Goal: Task Accomplishment & Management: Manage account settings

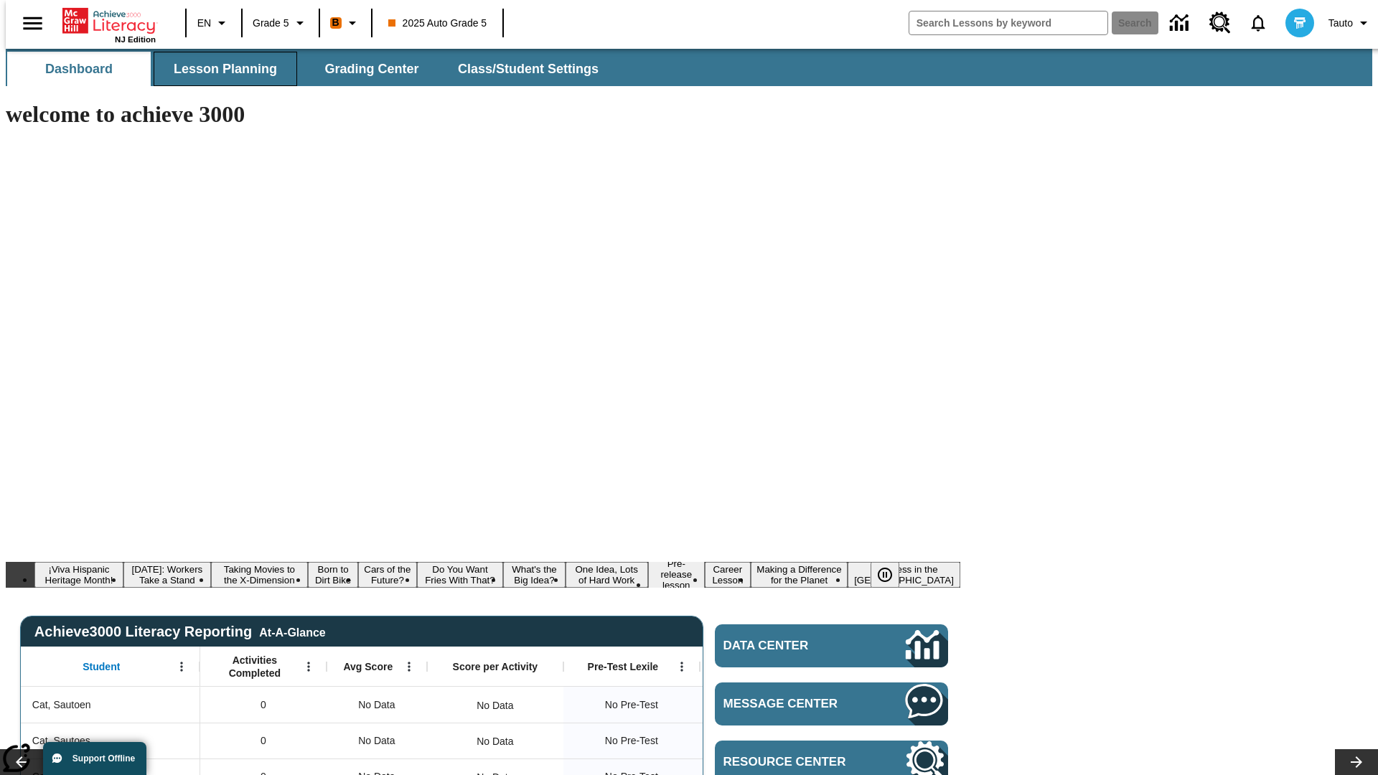
click at [220, 69] on span "Lesson Planning" at bounding box center [225, 69] width 103 height 17
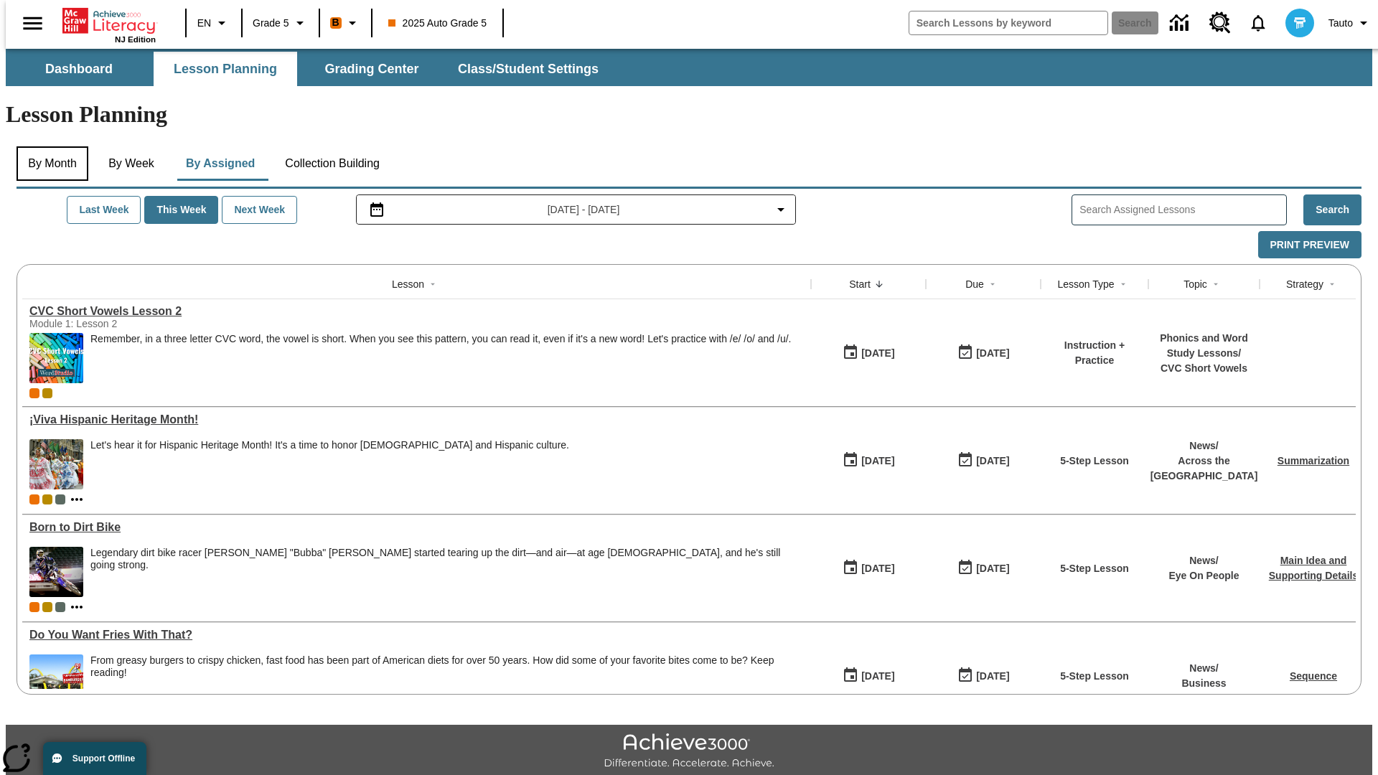
click at [48, 146] on button "By Month" at bounding box center [53, 163] width 72 height 34
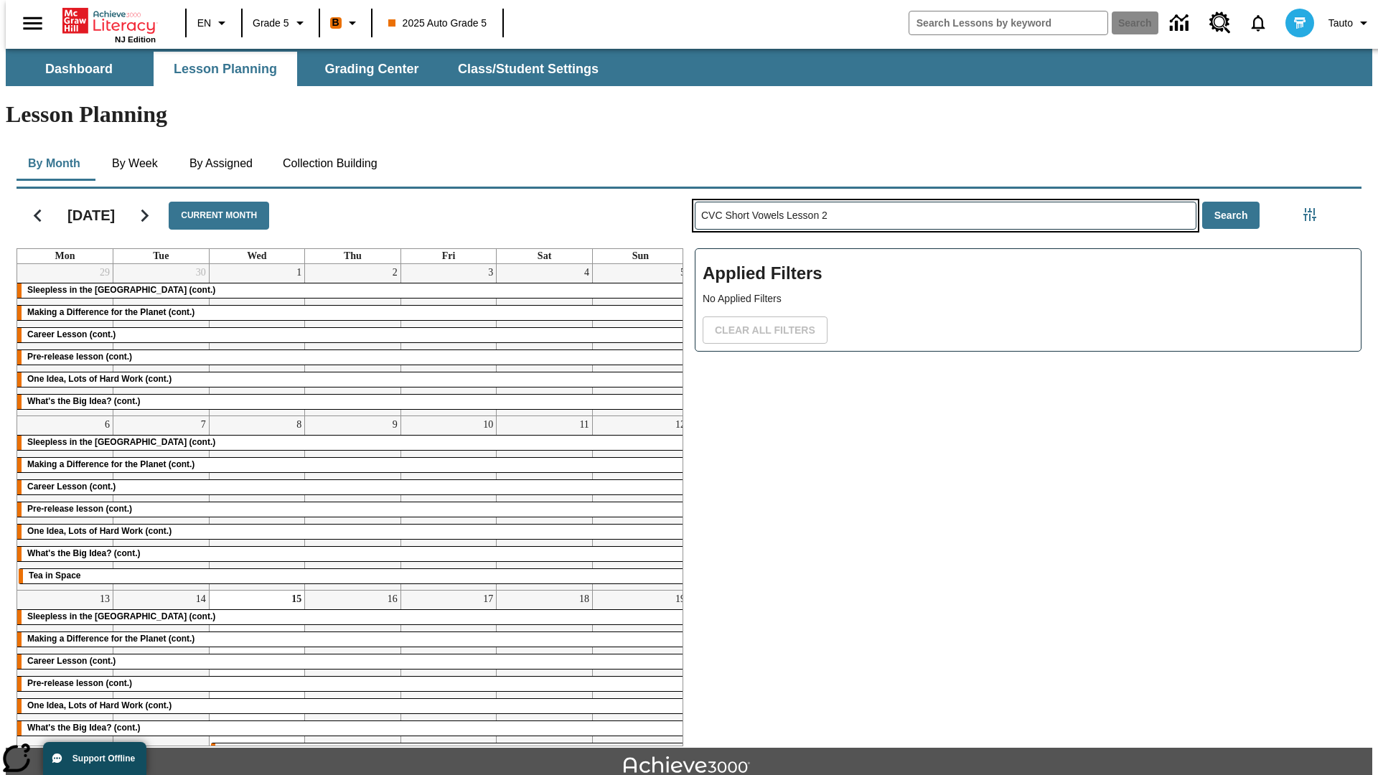
type input "CVC Short Vowels Lesson 2"
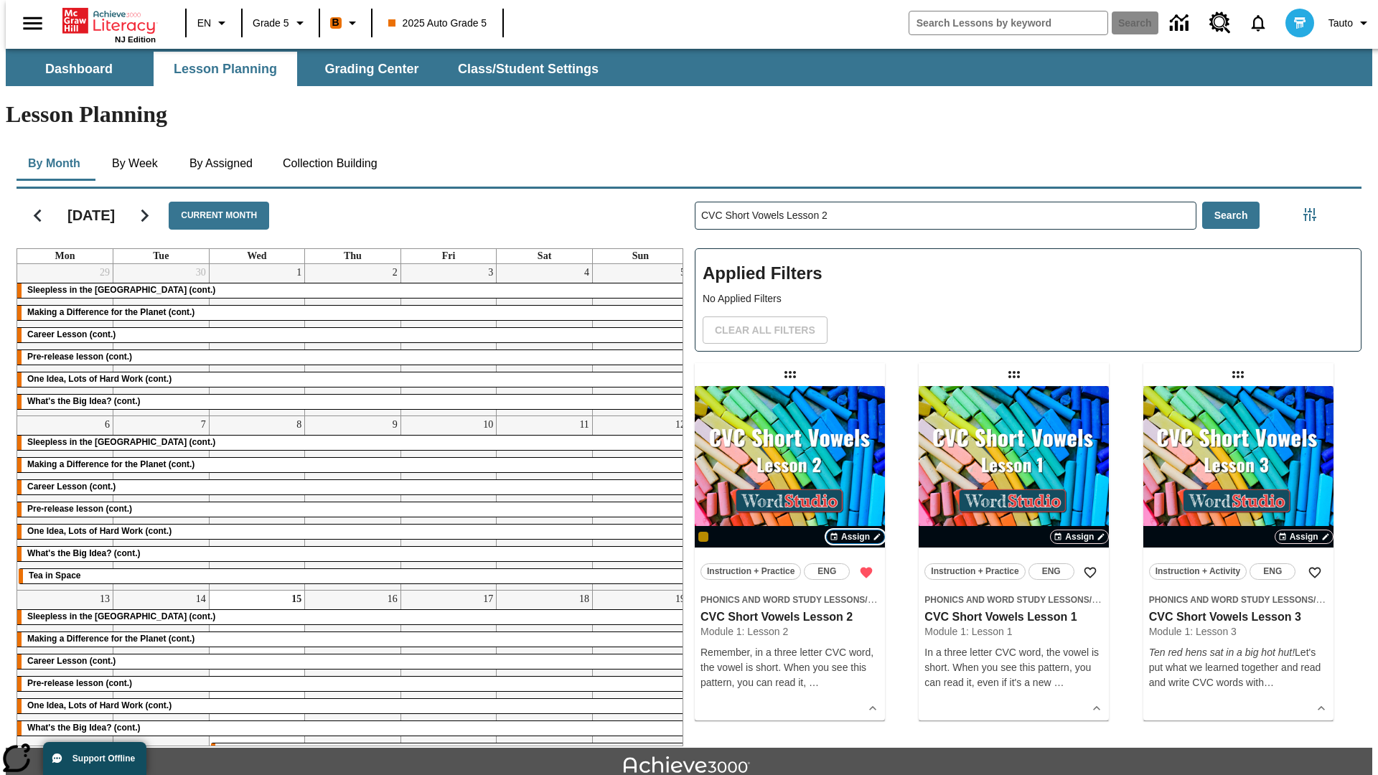
click at [855, 530] on span "Assign" at bounding box center [855, 536] width 29 height 13
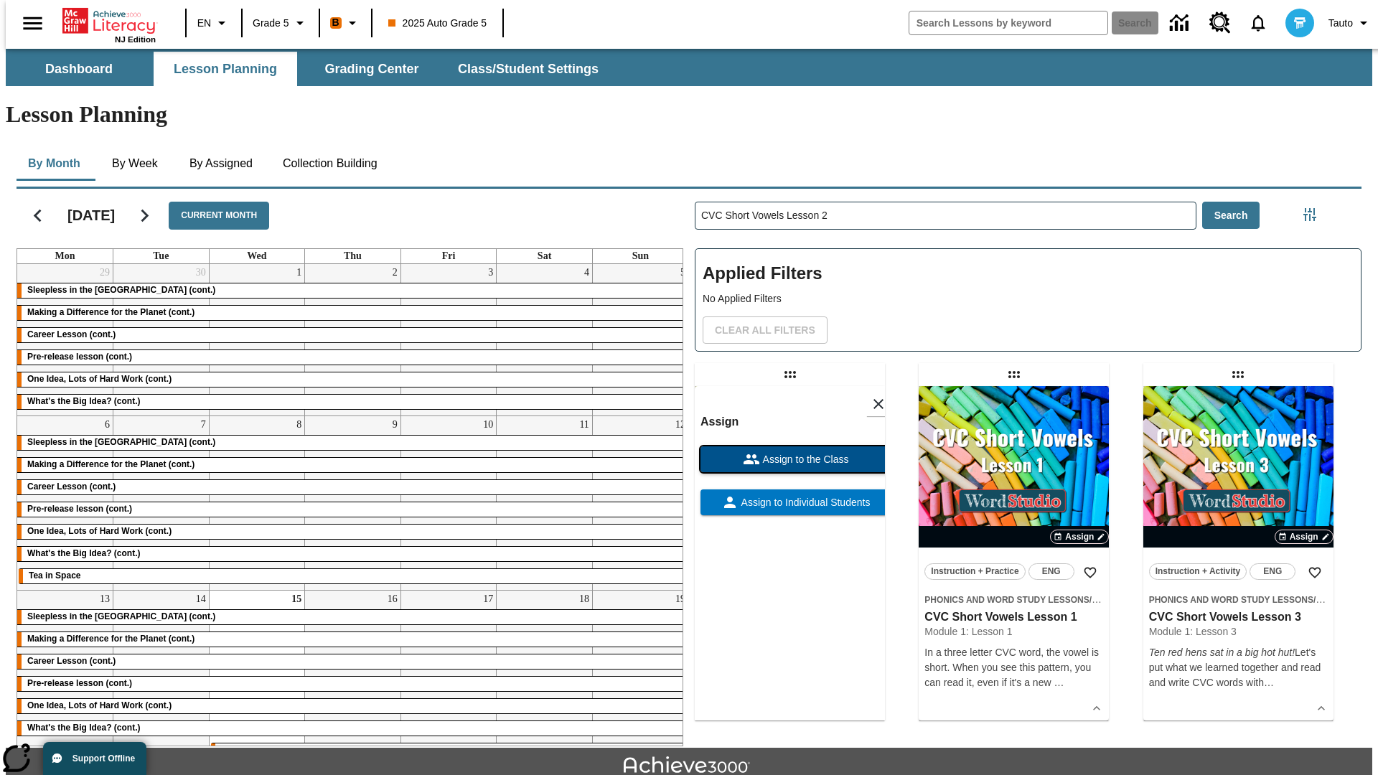
click at [789, 452] on span "Assign to the Class" at bounding box center [804, 459] width 89 height 15
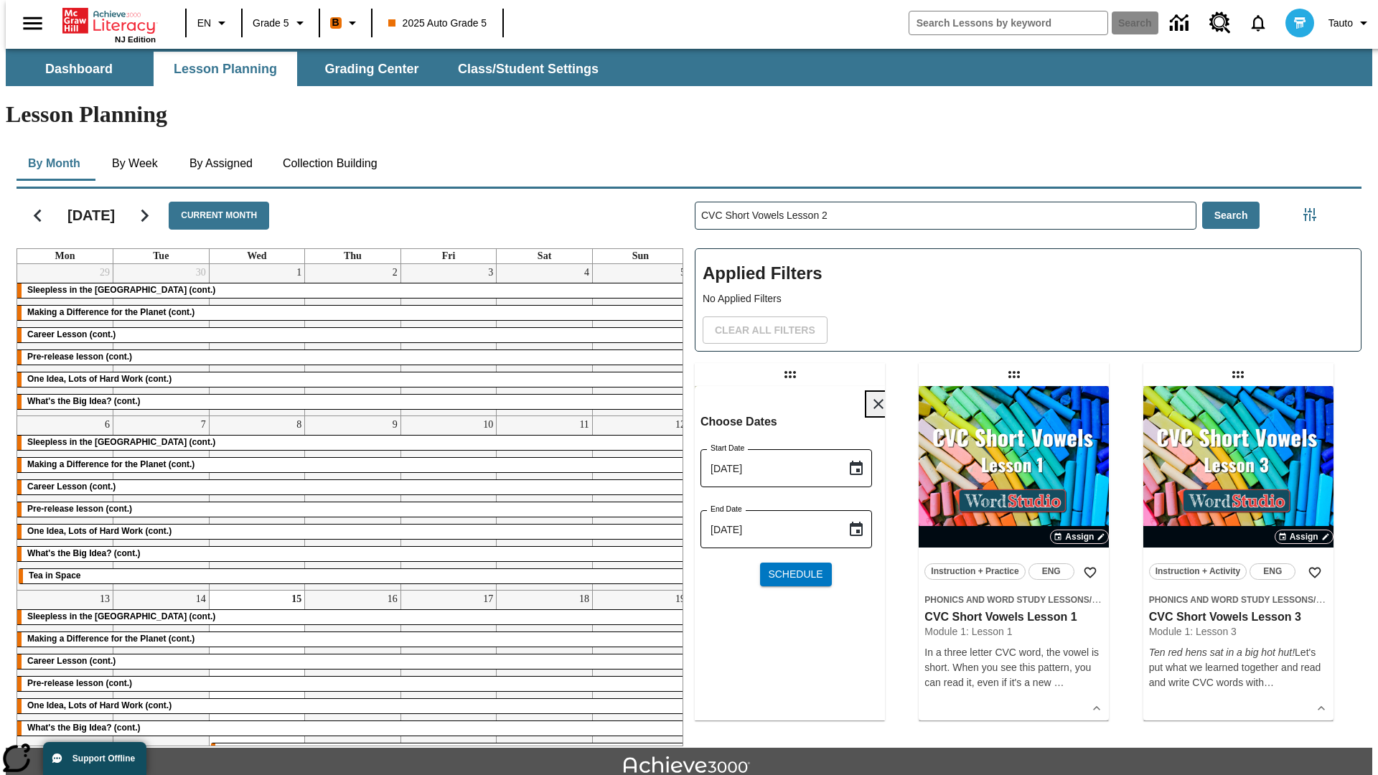
scroll to position [15, 0]
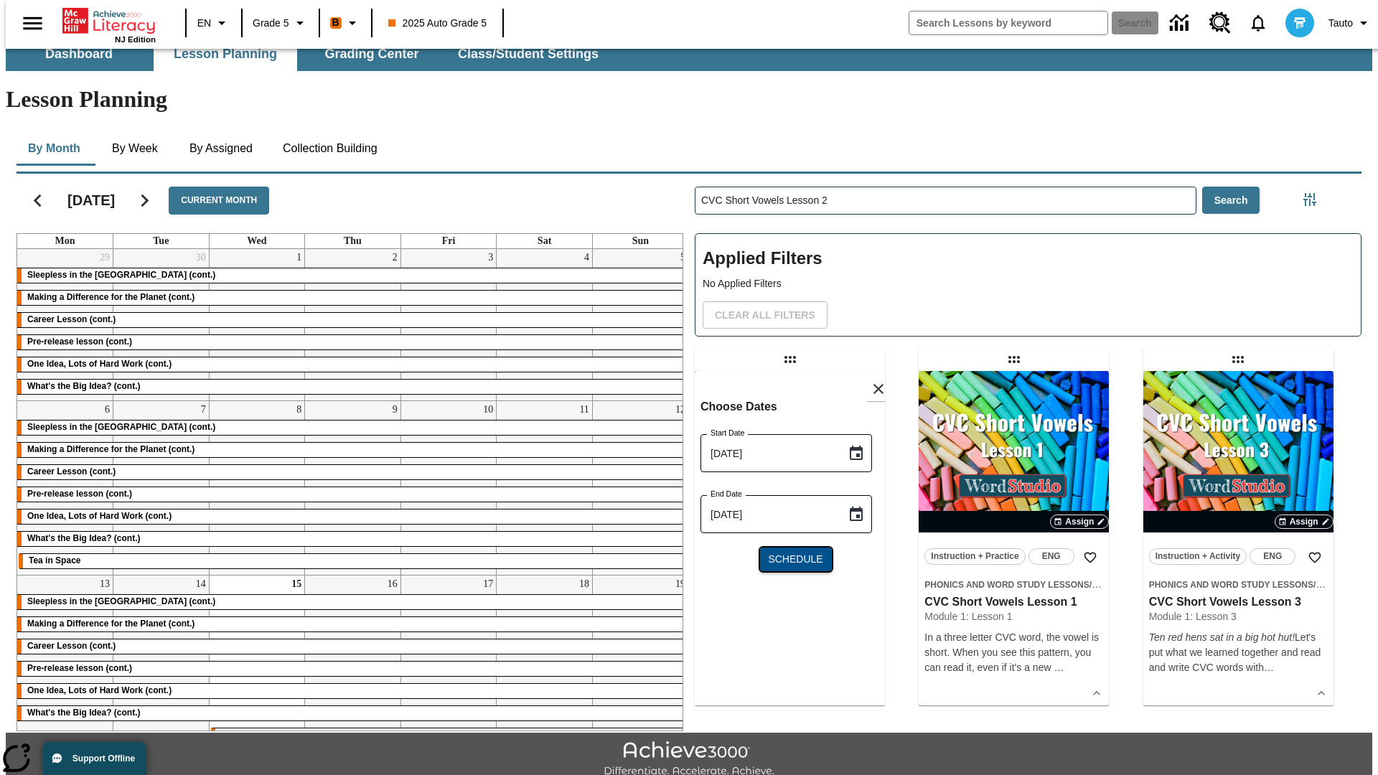
click at [789, 552] on span "Schedule" at bounding box center [795, 559] width 55 height 15
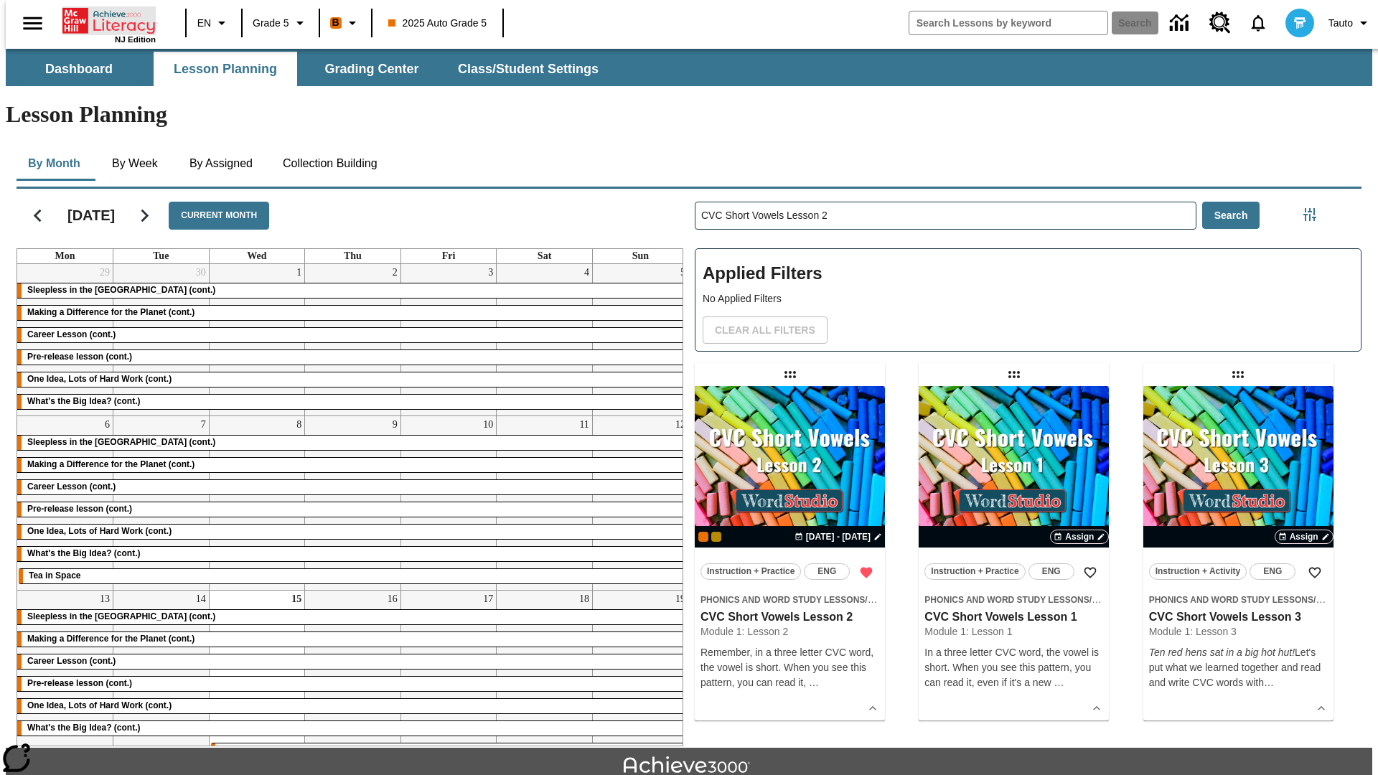
click at [103, 19] on icon "Home" at bounding box center [109, 20] width 95 height 29
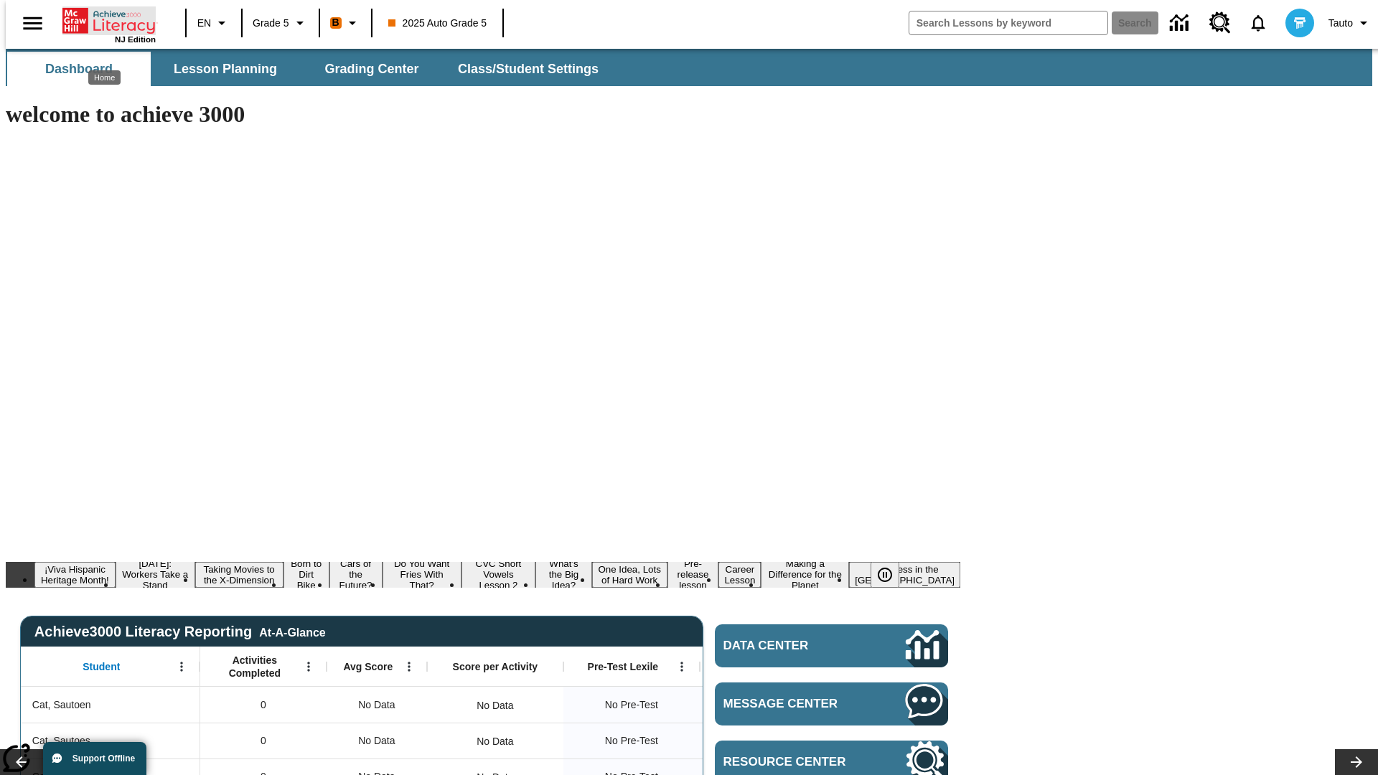
scroll to position [15, 0]
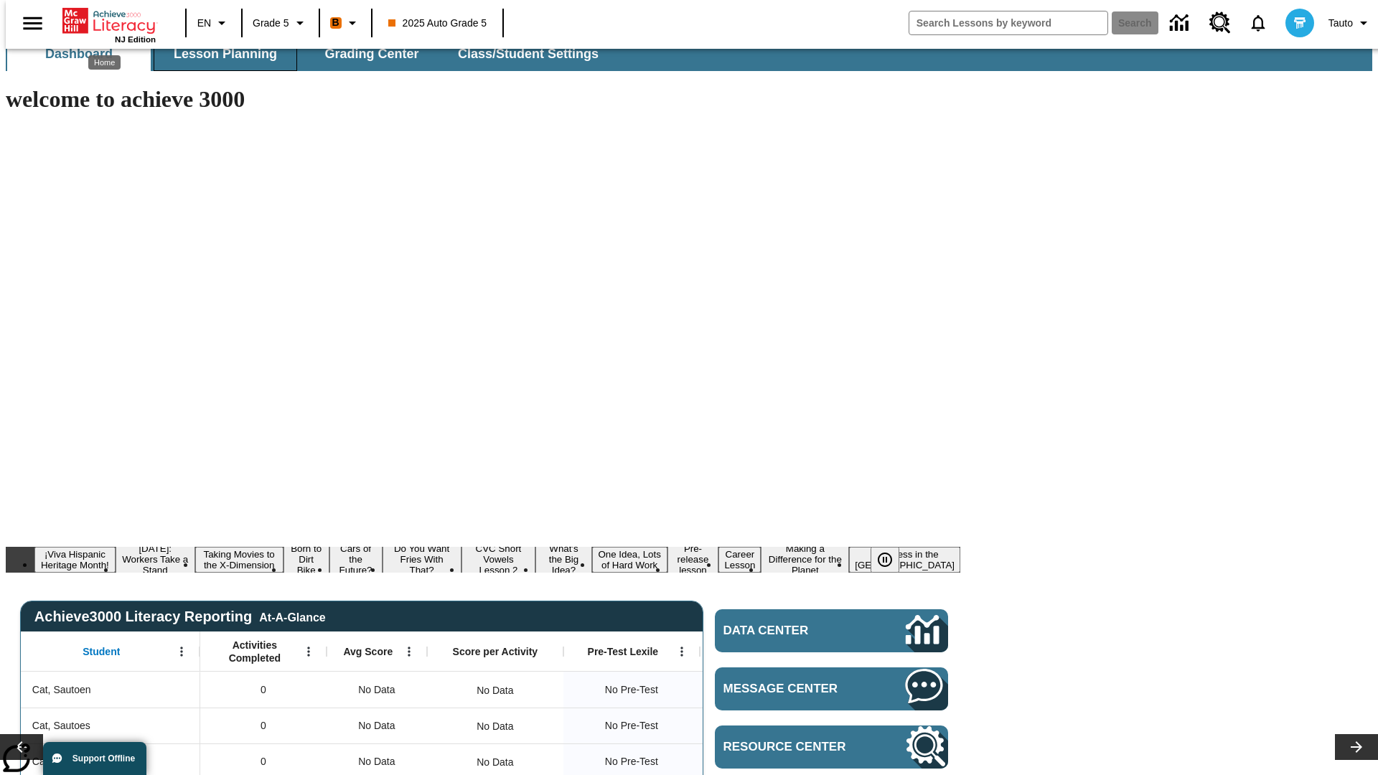
click at [220, 54] on span "Lesson Planning" at bounding box center [225, 54] width 103 height 17
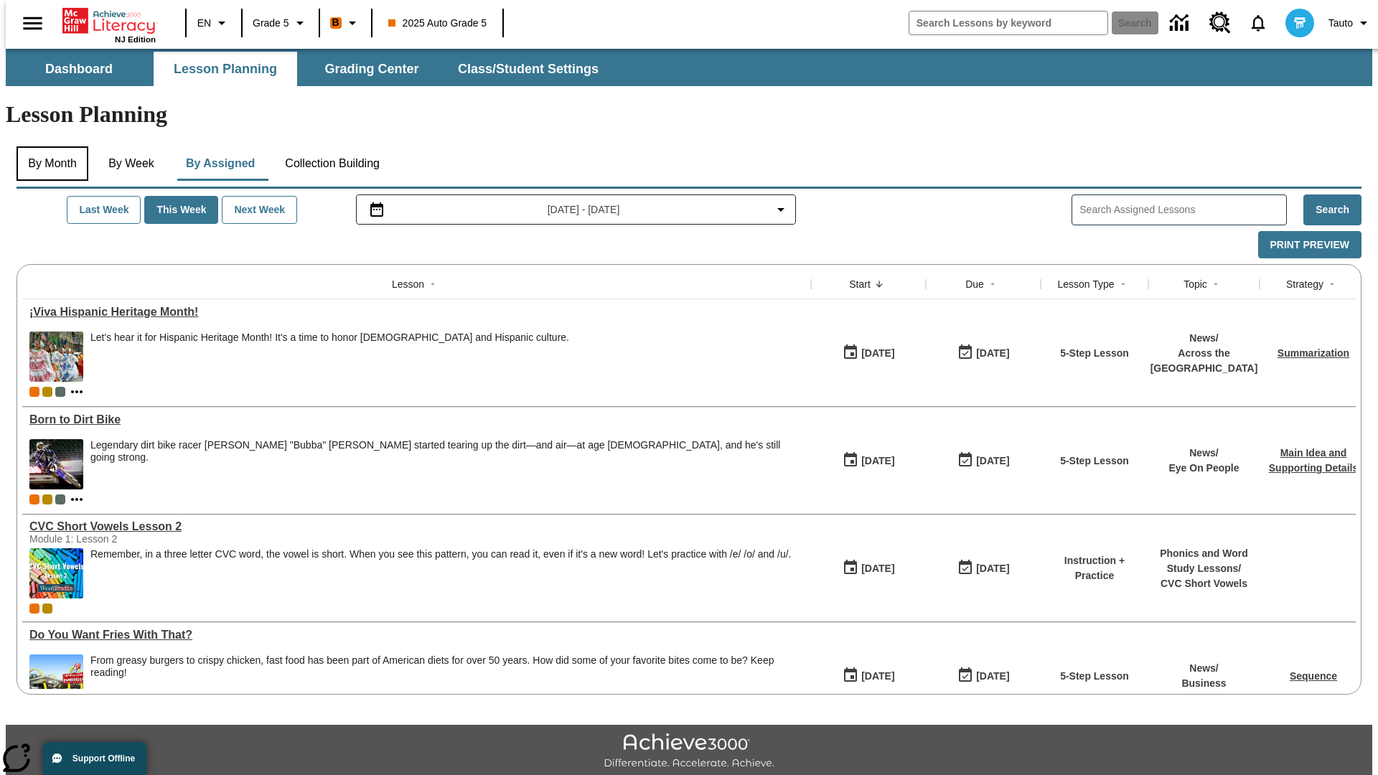
click at [48, 146] on button "By Month" at bounding box center [53, 163] width 72 height 34
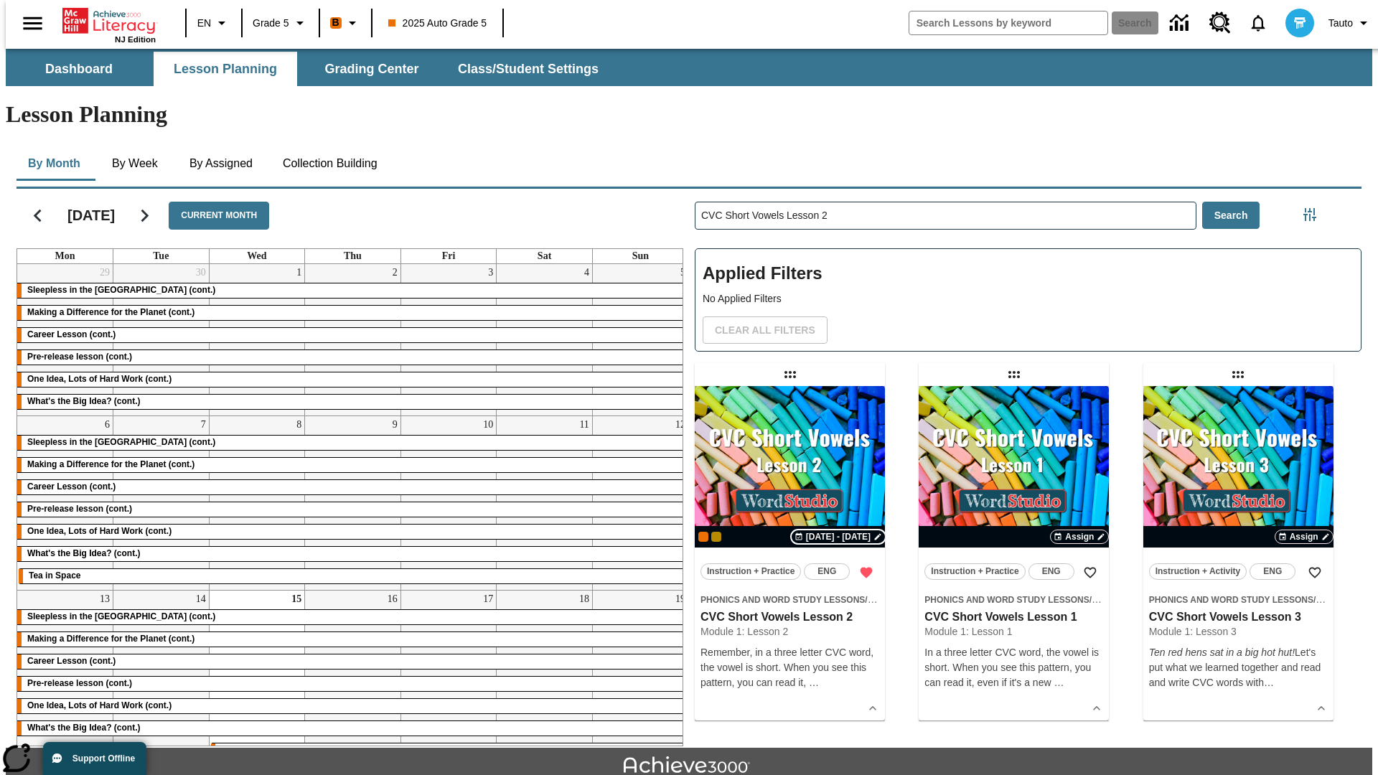
click at [840, 530] on span "[DATE] - [DATE]" at bounding box center [838, 536] width 65 height 13
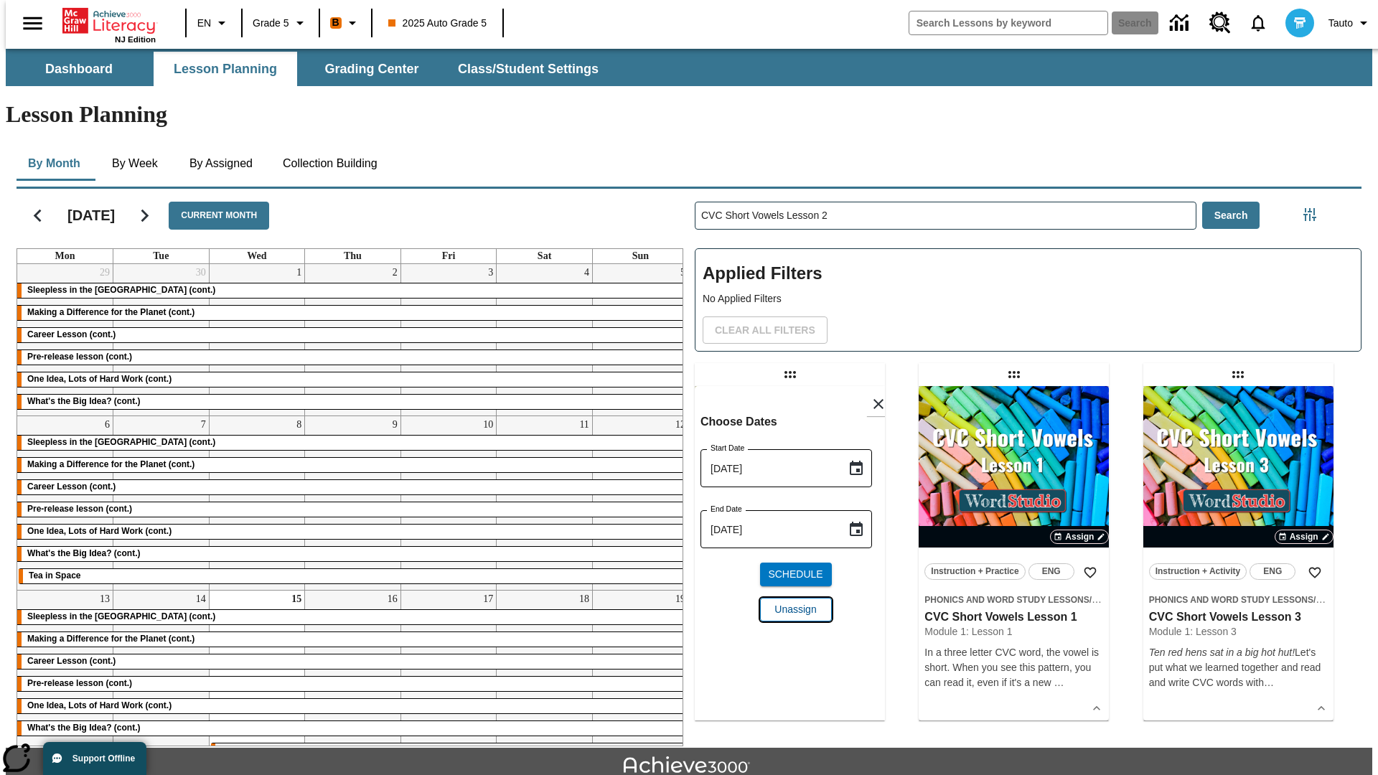
click at [789, 602] on span "Unassign" at bounding box center [795, 609] width 42 height 15
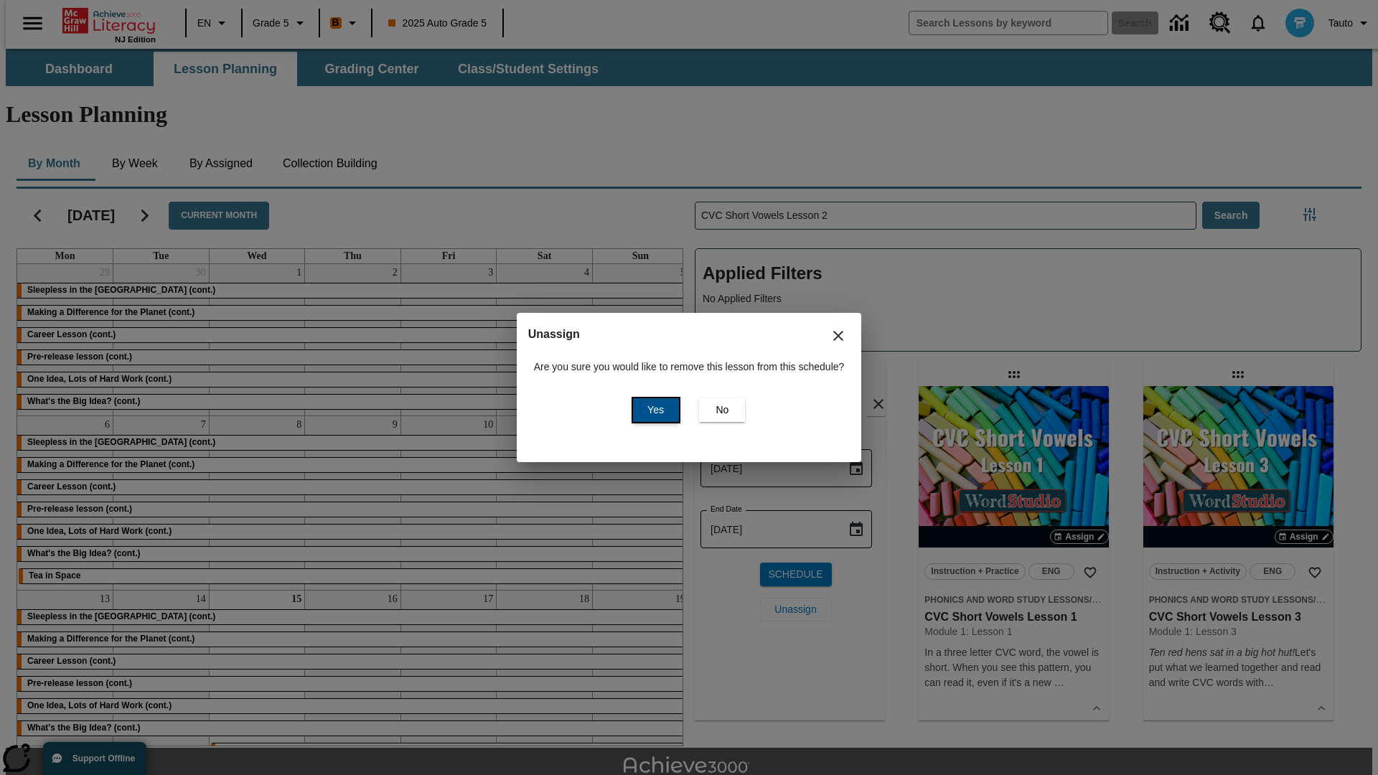
click at [653, 410] on span "Yes" at bounding box center [655, 410] width 17 height 15
